Goal: Find specific page/section: Find specific page/section

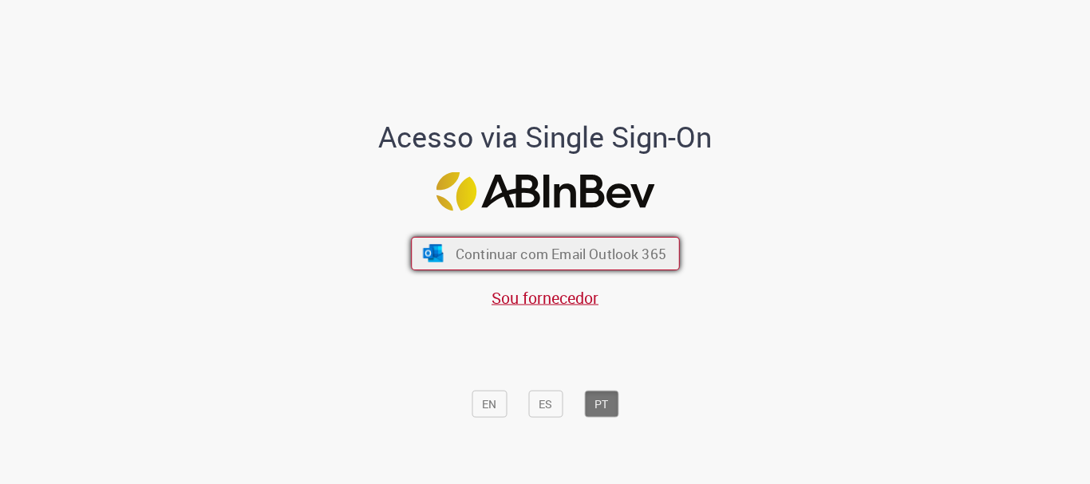
click at [557, 263] on span "Continuar com Email Outlook 365" at bounding box center [560, 254] width 211 height 18
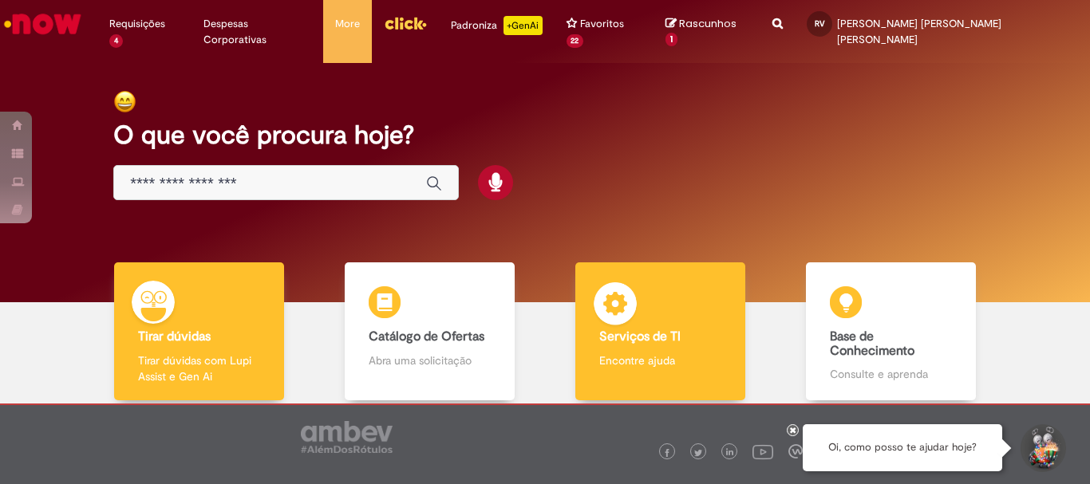
click at [614, 329] on b "Serviços de TI" at bounding box center [639, 337] width 81 height 16
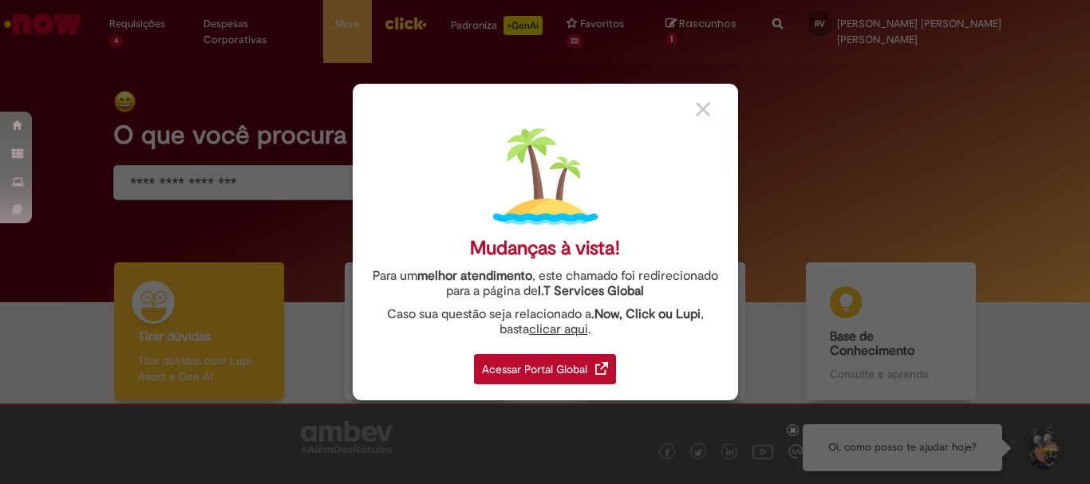
click at [536, 373] on div "Acessar Portal Global" at bounding box center [545, 369] width 142 height 30
